Goal: Information Seeking & Learning: Learn about a topic

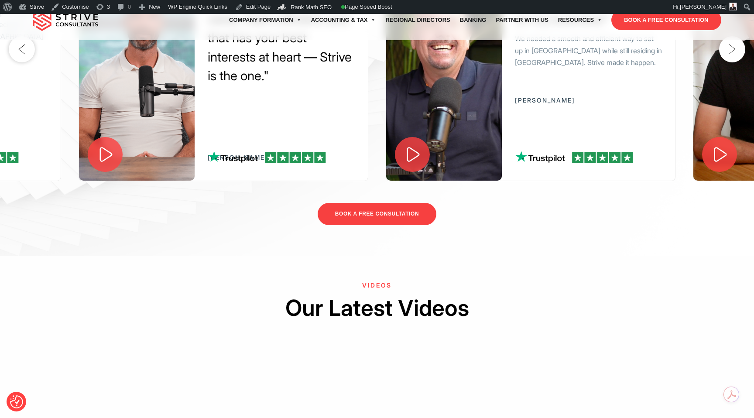
scroll to position [1464, 0]
